Goal: Task Accomplishment & Management: Use online tool/utility

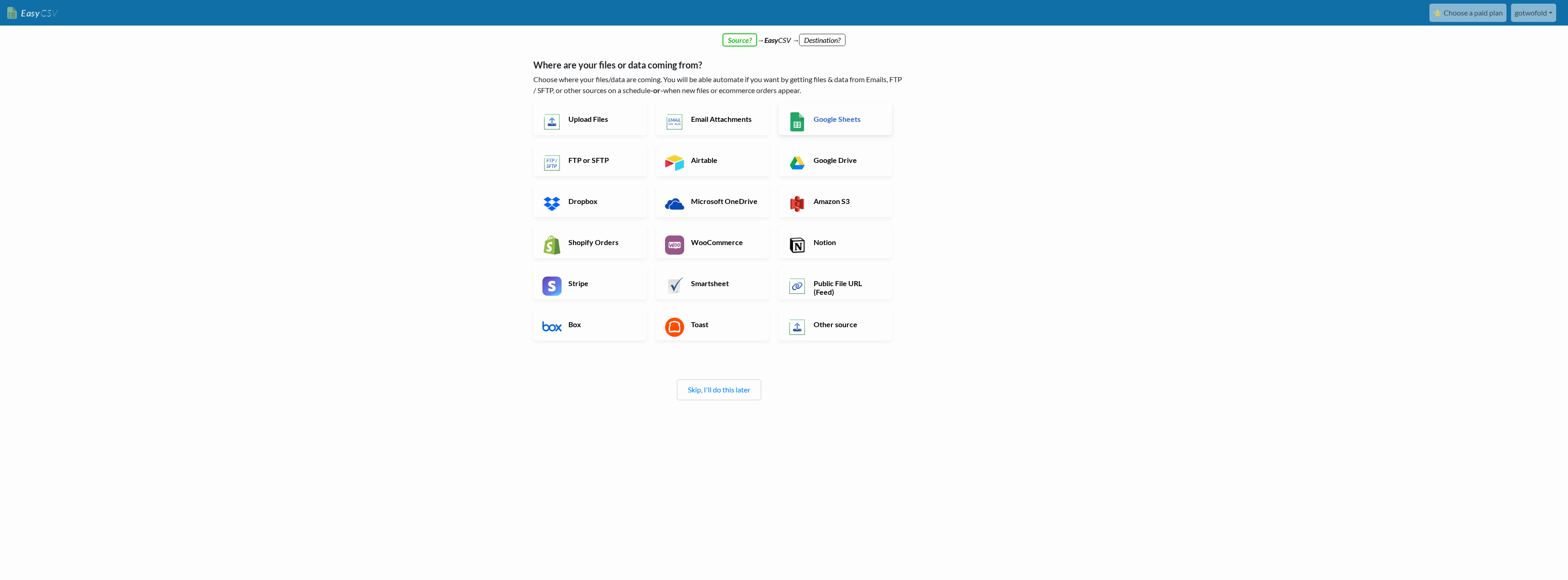
click at [837, 119] on h6 "Google Sheets" at bounding box center [847, 119] width 72 height 9
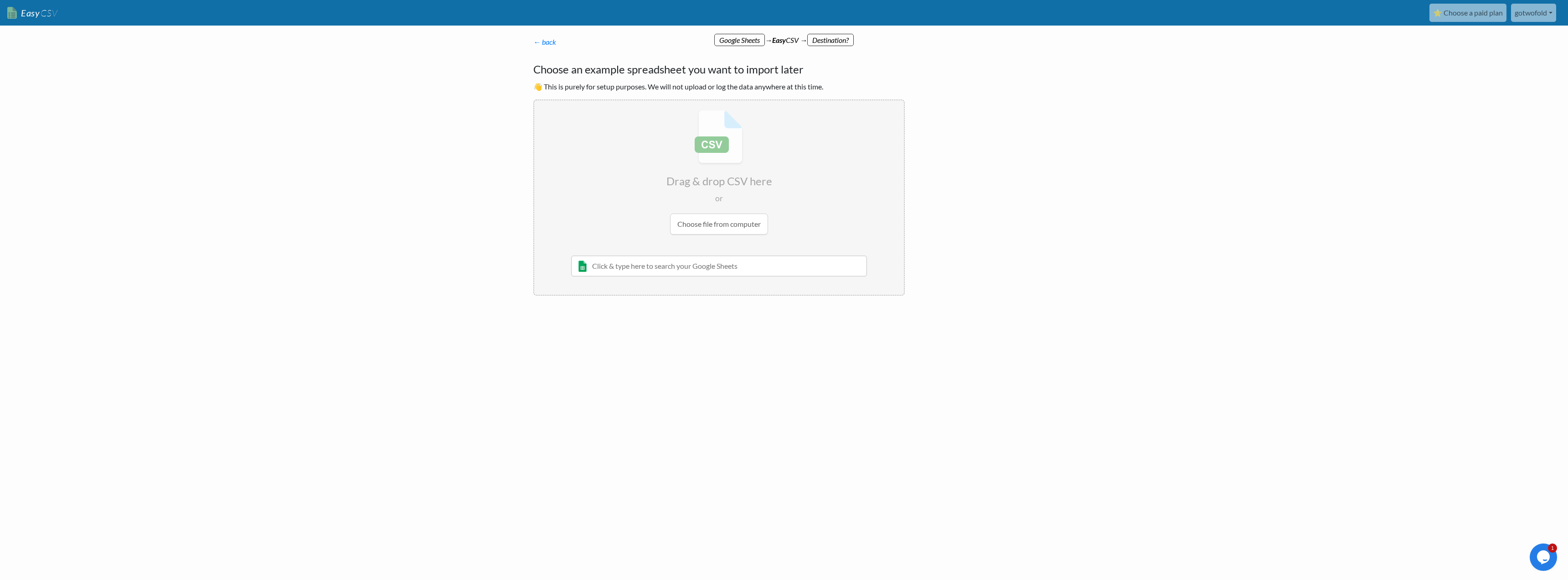
click at [607, 70] on h4 "Choose an example spreadsheet you want to import later" at bounding box center [719, 69] width 372 height 16
click at [548, 43] on link "← back" at bounding box center [545, 42] width 23 height 9
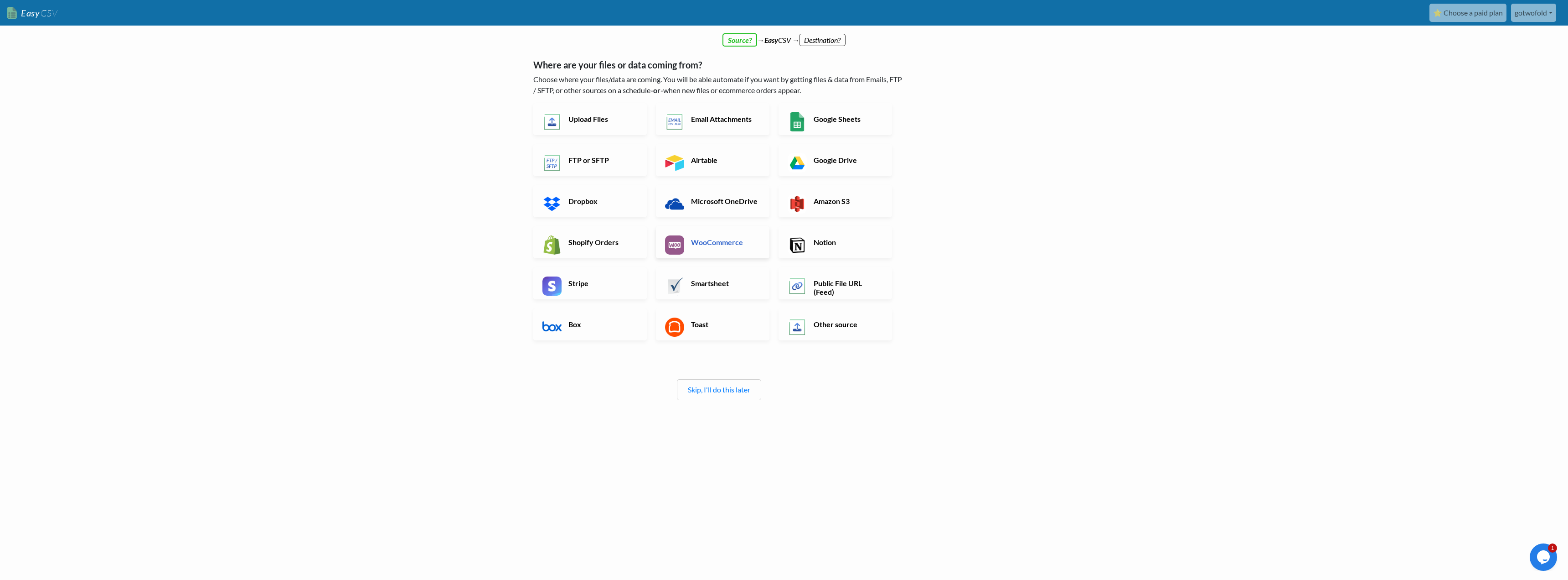
click at [690, 247] on link "WooCommerce" at bounding box center [713, 242] width 114 height 32
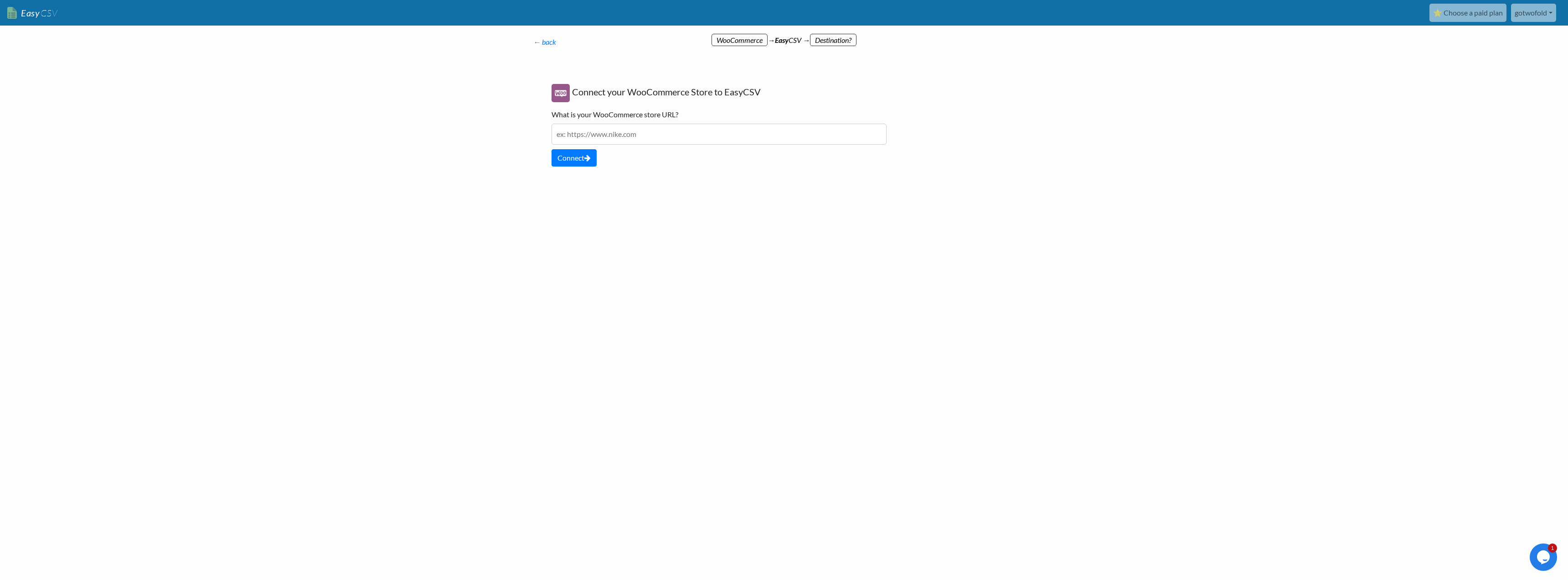
click at [606, 135] on input "text" at bounding box center [719, 134] width 335 height 21
type input "https:/[DOMAIN_NAME]"
click at [577, 162] on button "Connect" at bounding box center [574, 157] width 45 height 17
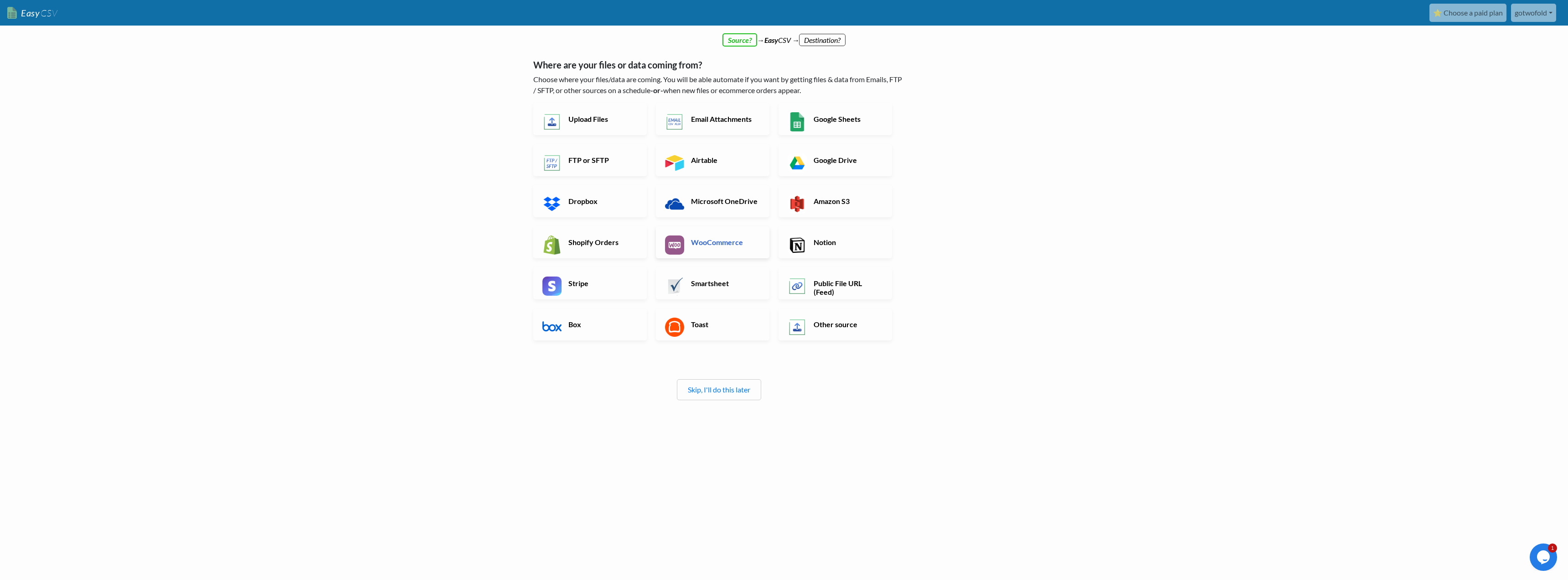
click at [689, 245] on h6 "WooCommerce" at bounding box center [724, 242] width 72 height 9
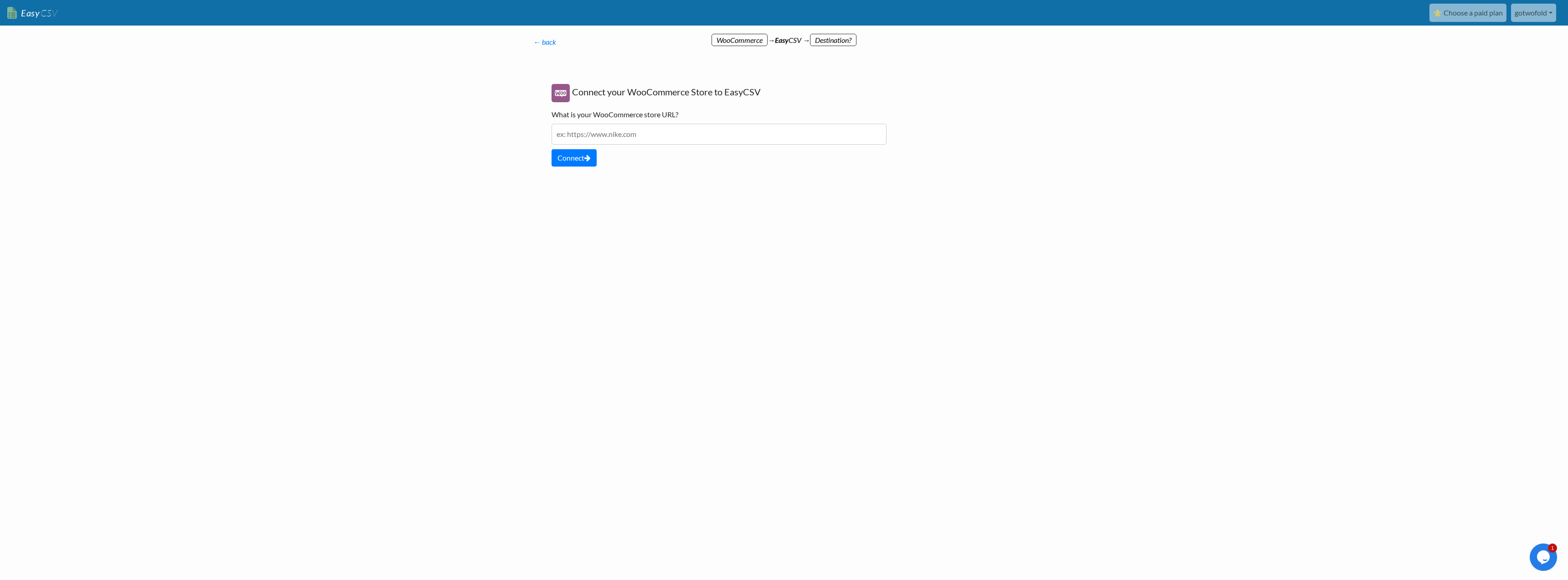
click at [624, 135] on input "text" at bounding box center [719, 134] width 335 height 21
click at [575, 163] on button "Connect" at bounding box center [574, 157] width 45 height 17
click at [579, 137] on input "text" at bounding box center [719, 134] width 335 height 21
type input "[URL][DOMAIN_NAME]"
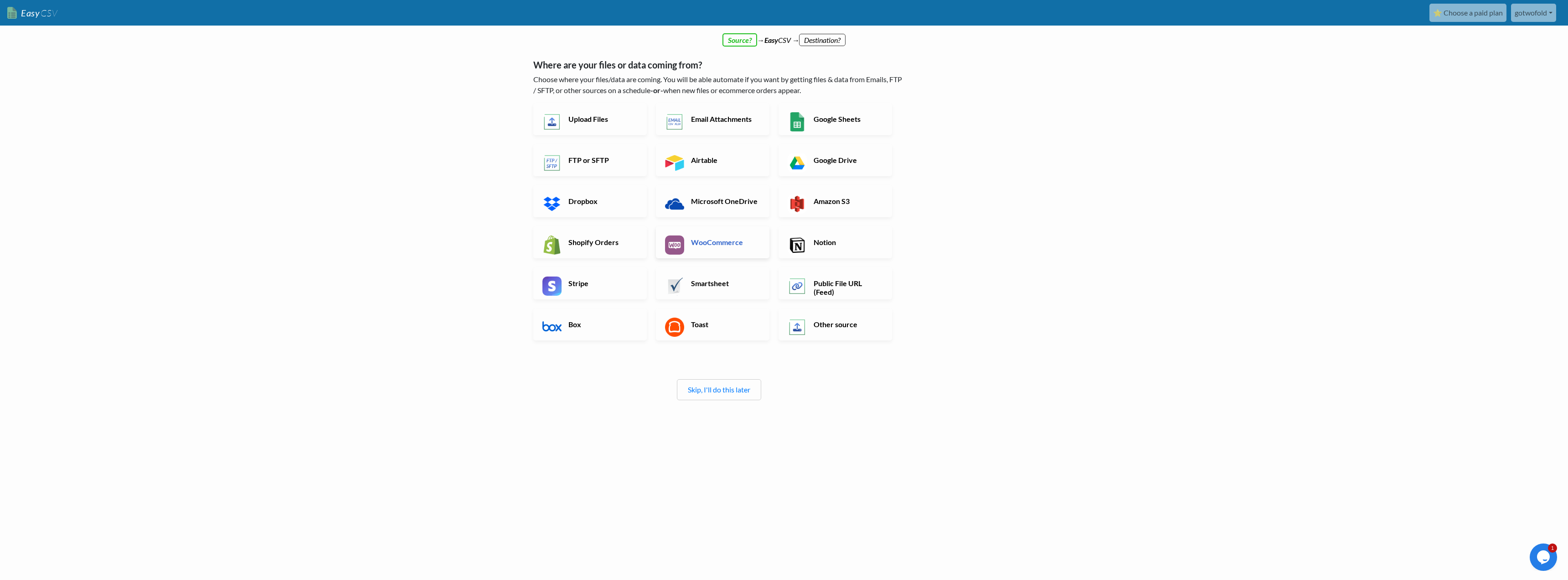
click at [696, 241] on h6 "WooCommerce" at bounding box center [724, 242] width 72 height 9
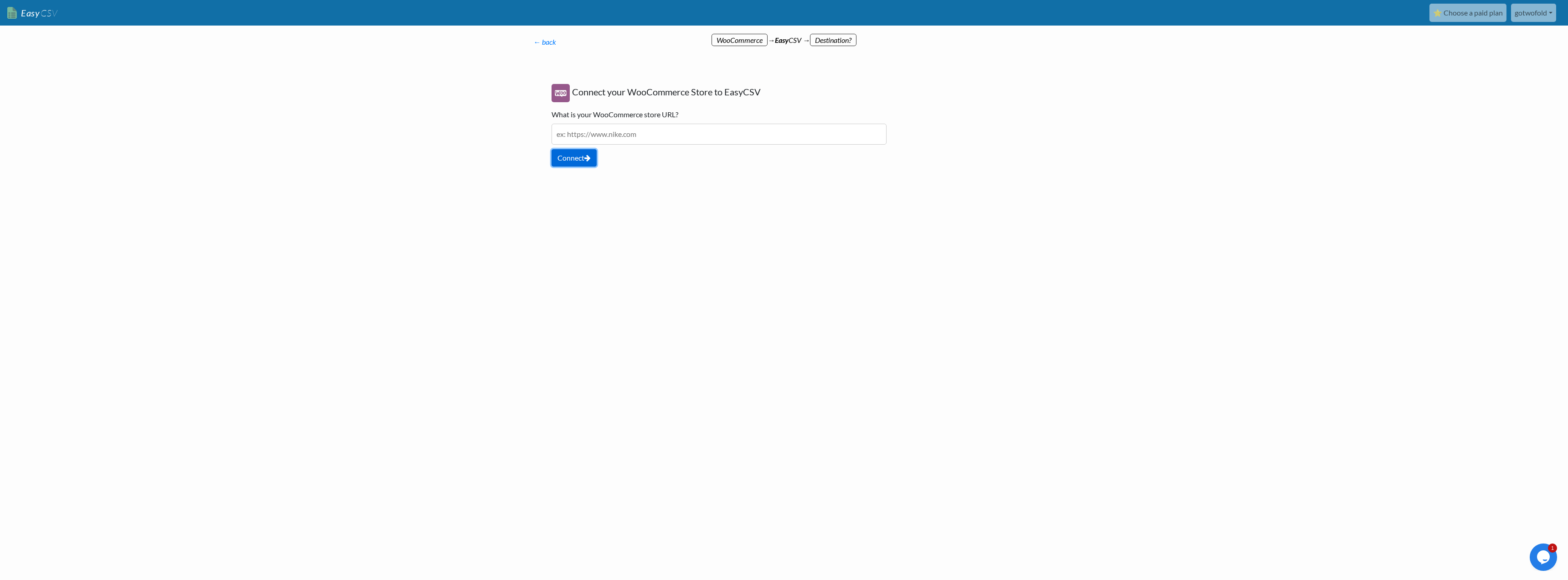
click at [584, 165] on button "Connect" at bounding box center [574, 157] width 45 height 17
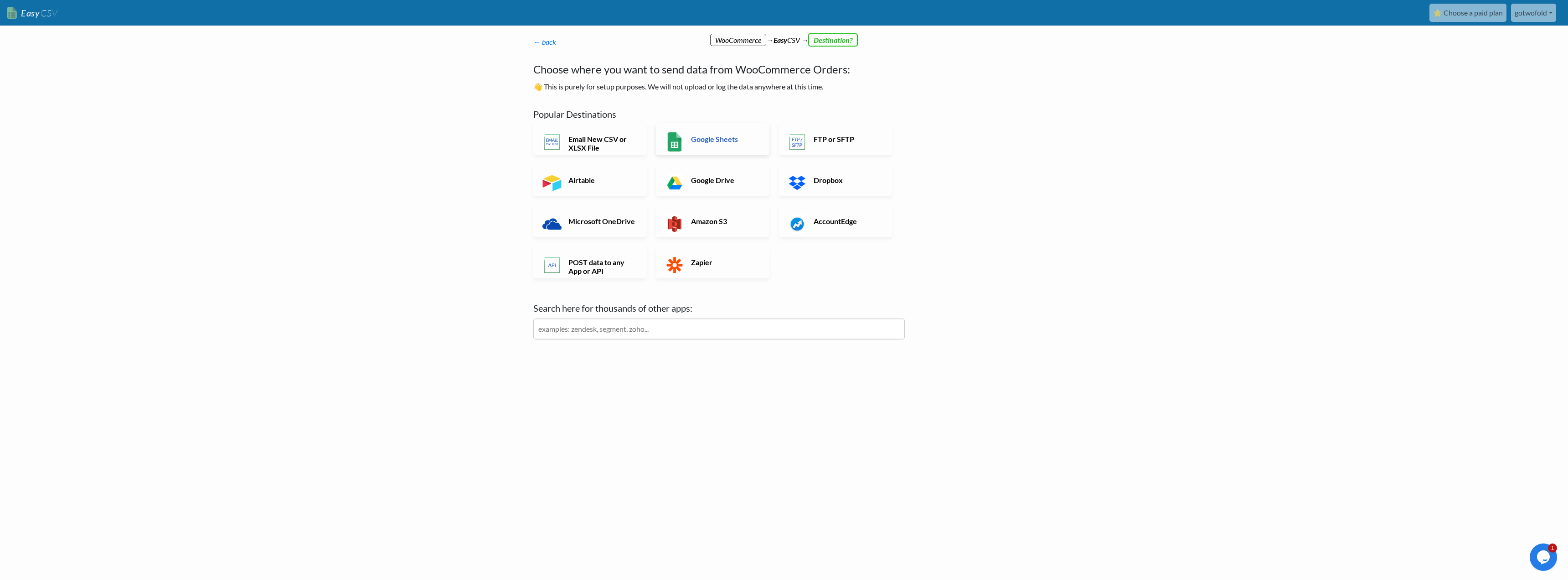
click at [712, 145] on link "Google Sheets" at bounding box center [713, 139] width 114 height 32
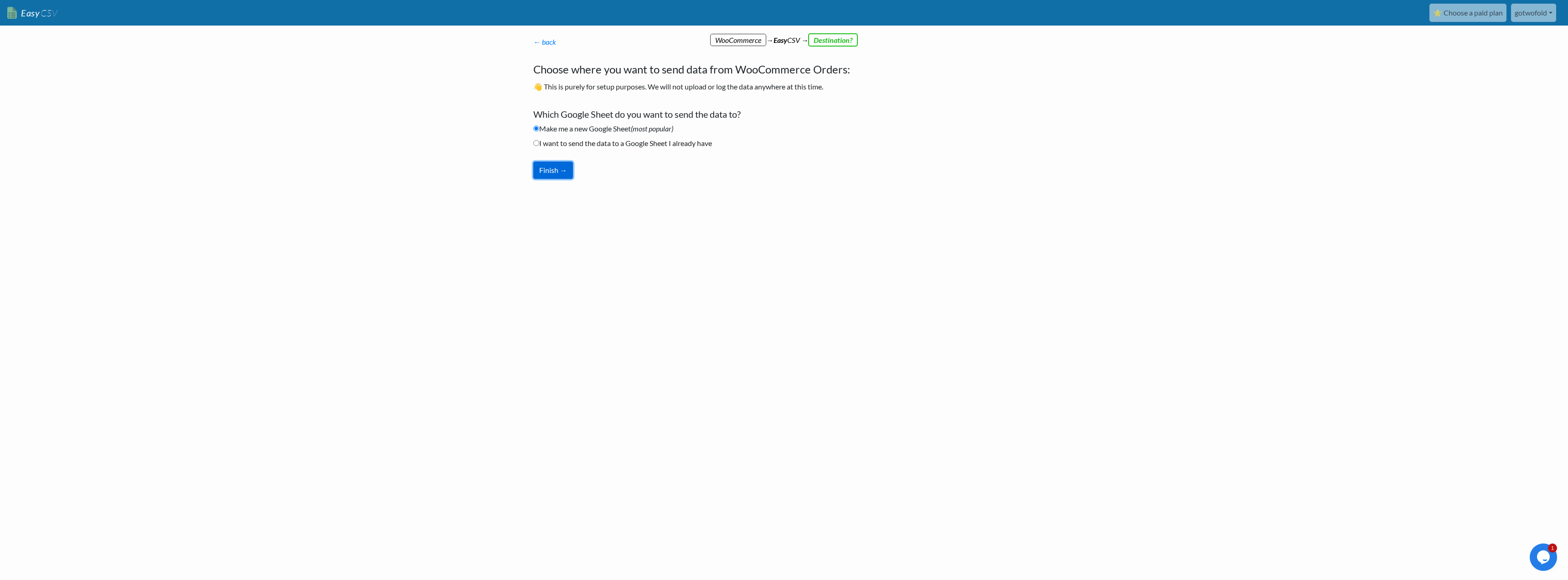
click at [552, 170] on button "Finish →" at bounding box center [553, 170] width 40 height 17
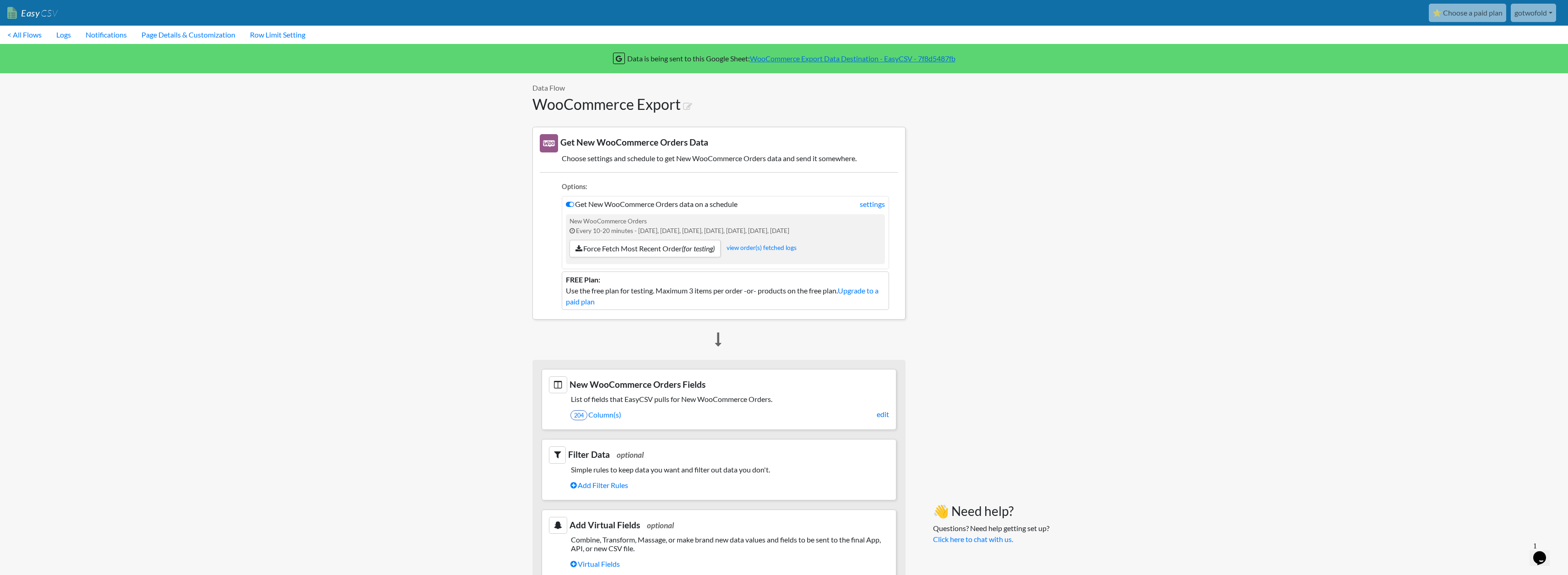
drag, startPoint x: 598, startPoint y: 205, endPoint x: 733, endPoint y: 207, distance: 135.0
click at [733, 207] on li "Get New WooCommerce Orders data on a schedule settings New WooCommerce Orders E…" at bounding box center [725, 232] width 328 height 73
click at [639, 251] on link "Force Fetch Most Recent Order (for testing)" at bounding box center [645, 248] width 151 height 17
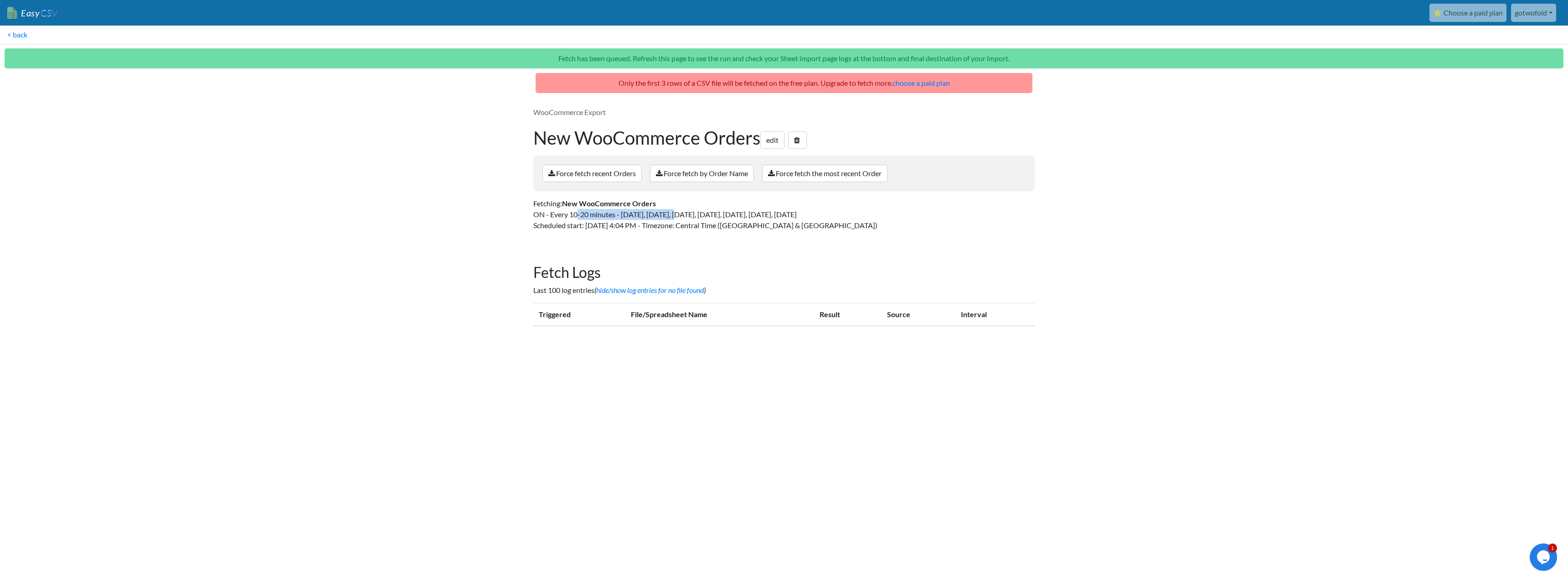
drag, startPoint x: 555, startPoint y: 213, endPoint x: 681, endPoint y: 214, distance: 126.0
click at [689, 213] on p "Fetching: New WooCommerce Orders ON - Every 10-20 minutes - Sunday, Monday, Tue…" at bounding box center [784, 214] width 501 height 33
click at [369, 183] on body "Easy CSV ⭐ Choose a paid plan gotwofold Gotwofold All Flows All CSV Generators …" at bounding box center [784, 171] width 1568 height 342
click at [598, 172] on link "Force fetch recent Orders" at bounding box center [592, 173] width 100 height 17
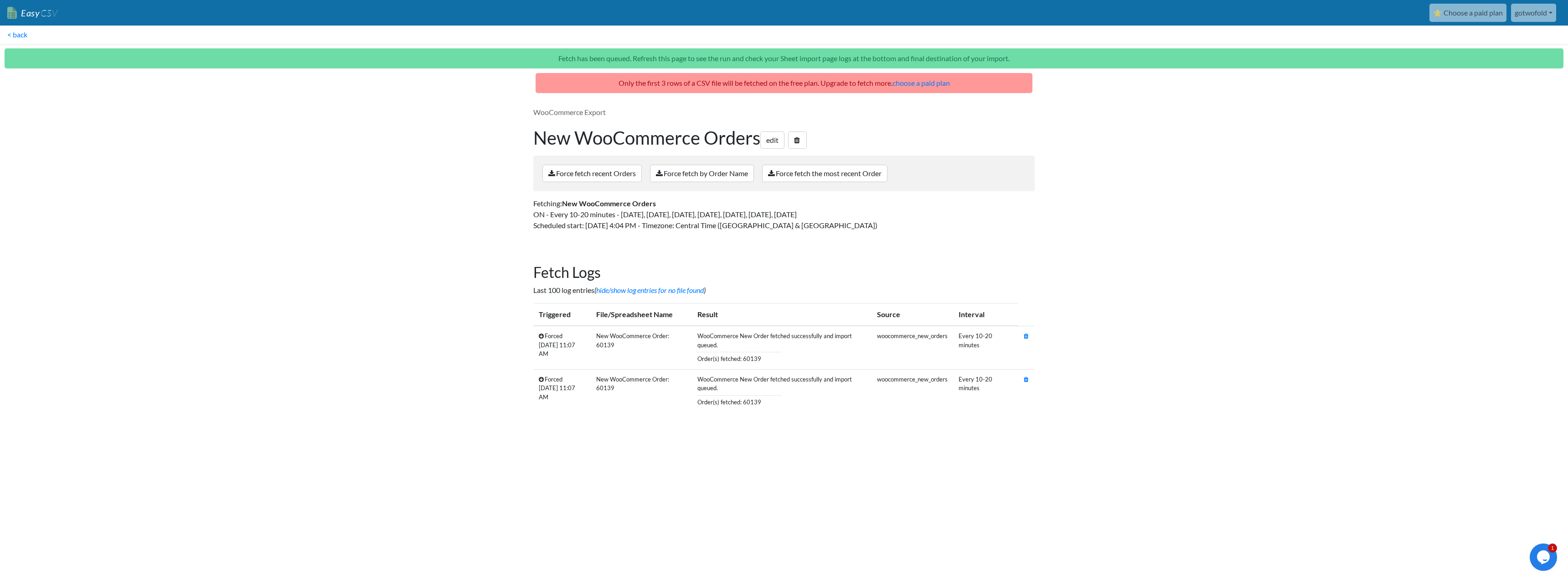
click at [660, 83] on p "Only the first 3 rows of a CSV file will be fetched on the free plan. Upgrade t…" at bounding box center [784, 83] width 497 height 20
click at [769, 140] on link "edit" at bounding box center [772, 140] width 24 height 17
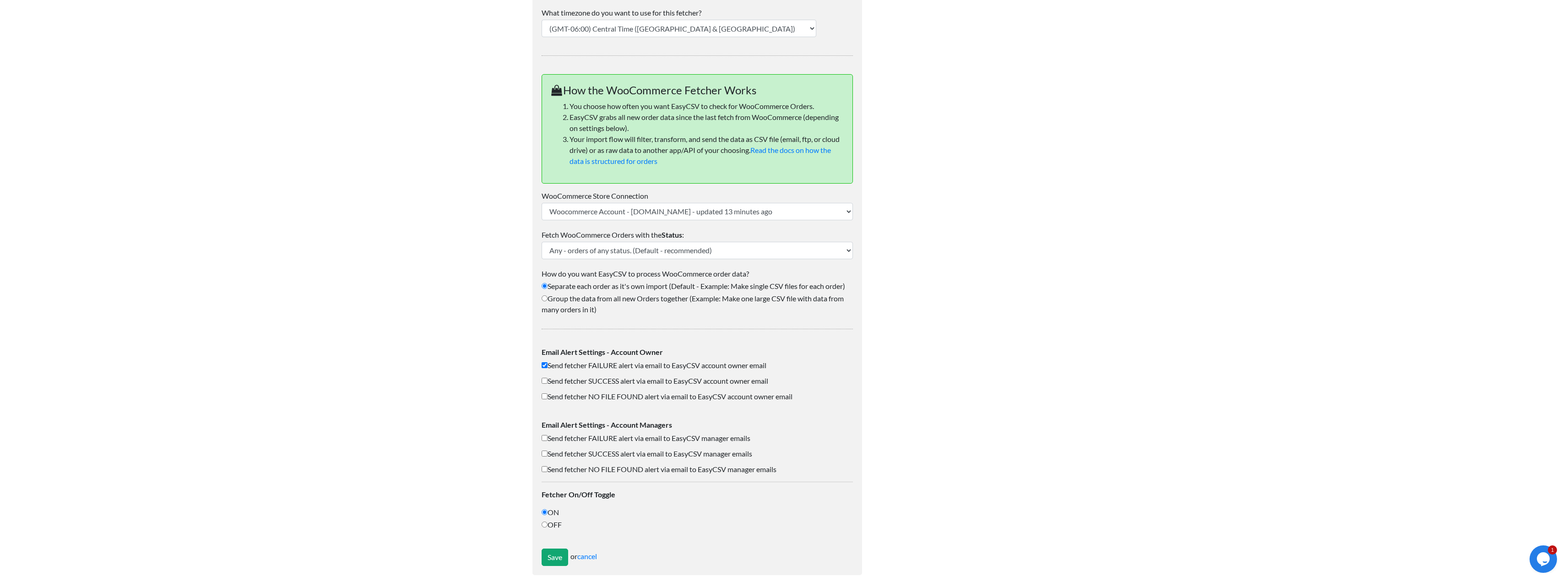
scroll to position [295, 0]
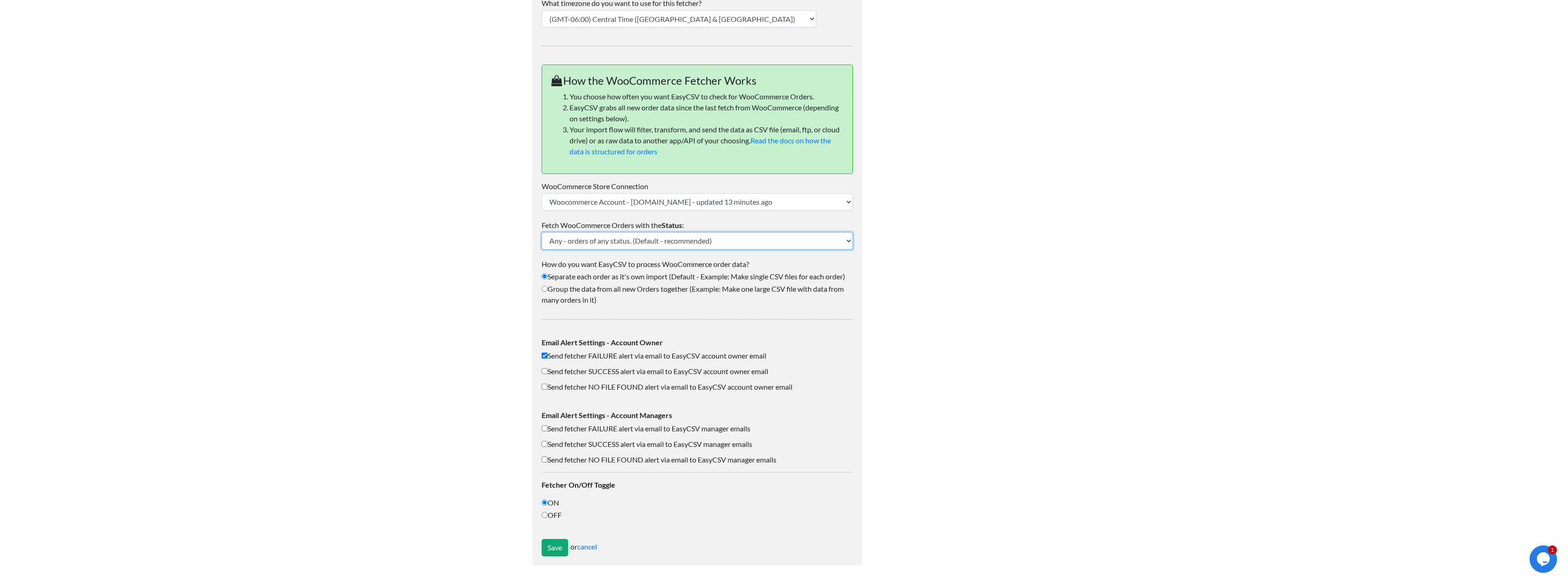
click at [651, 241] on select "Any - orders of any status. (Default - recommended) Pending Processing On-hold …" at bounding box center [697, 240] width 312 height 17
select select "processing"
click at [542, 232] on select "Any - orders of any status. (Default - recommended) Pending Processing On-hold …" at bounding box center [697, 240] width 312 height 17
click at [560, 551] on input "Save" at bounding box center [555, 547] width 27 height 17
